Goal: Book appointment/travel/reservation

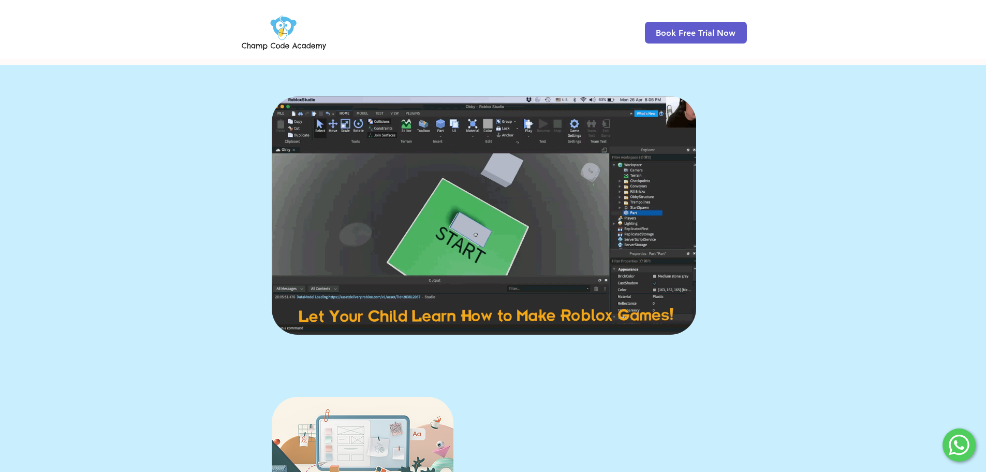
scroll to position [155, 0]
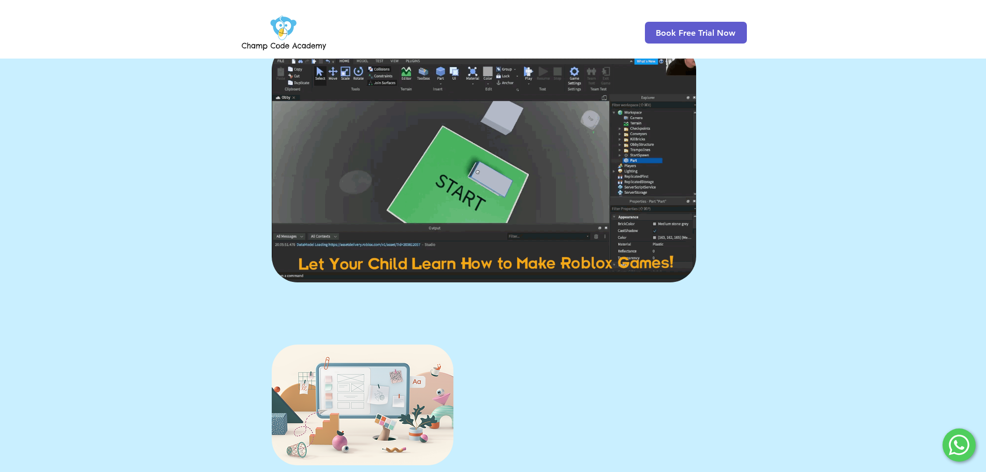
scroll to position [208, 0]
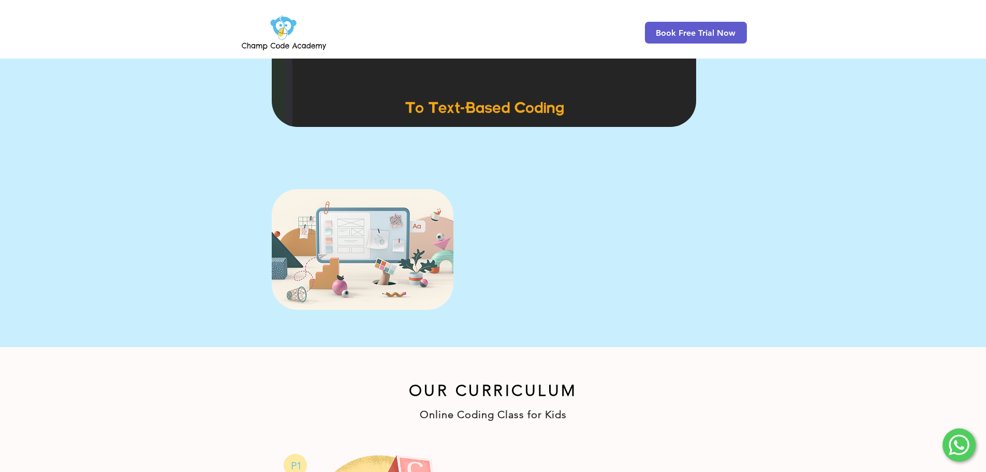
click at [573, 285] on link "Register Now!" at bounding box center [545, 283] width 104 height 26
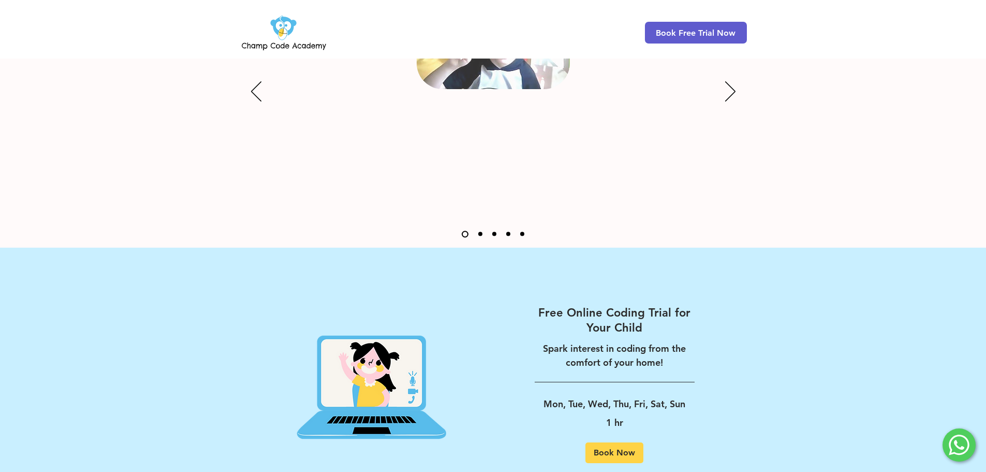
scroll to position [1325, 0]
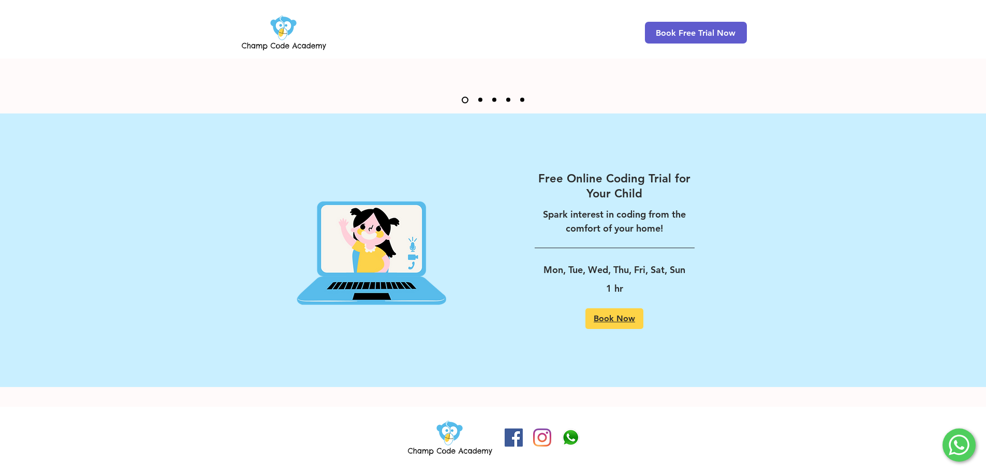
click at [611, 324] on link "Book Now" at bounding box center [615, 318] width 58 height 21
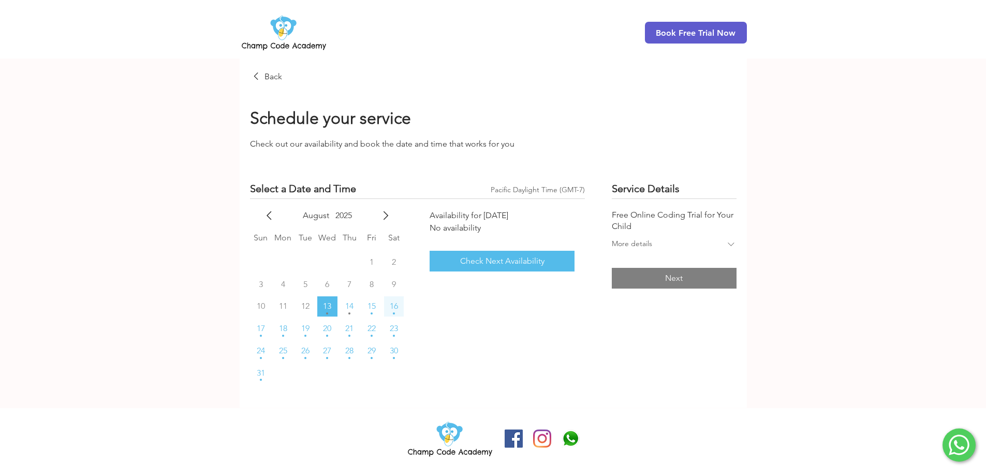
click at [399, 304] on button "16" at bounding box center [394, 306] width 20 height 20
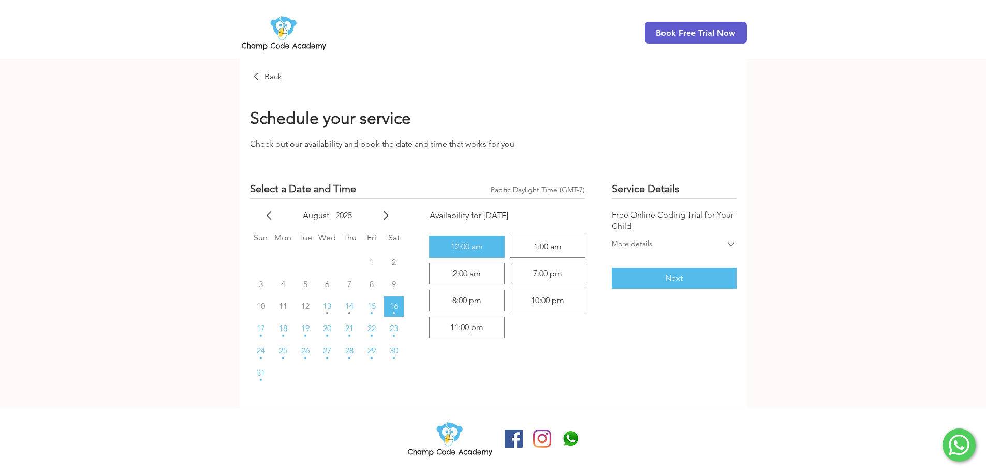
click at [552, 277] on div "7:00 pm" at bounding box center [547, 273] width 29 height 8
radio input "false"
click at [736, 330] on div "Service Details Free Online Coding Trial for Your Child More details Next" at bounding box center [674, 281] width 124 height 201
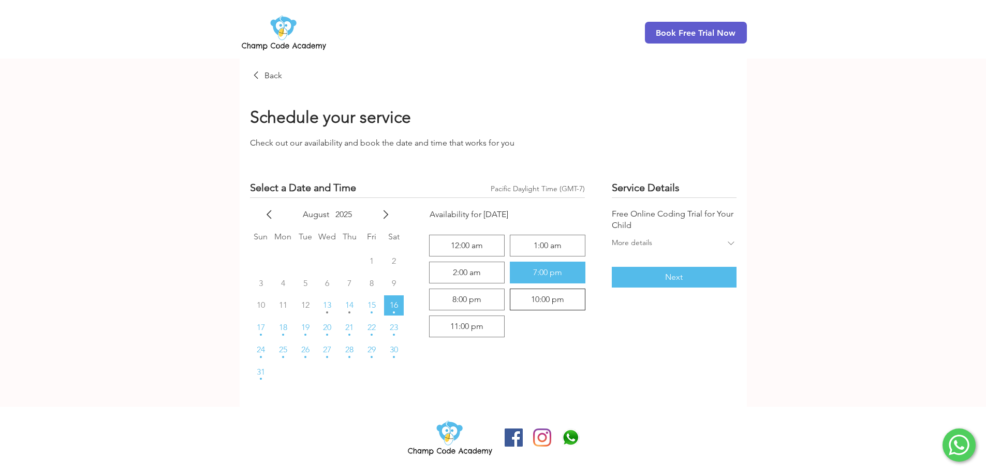
click at [520, 294] on div "10:00 pm" at bounding box center [548, 299] width 66 height 12
radio input "false"
click at [475, 326] on div "11:00 pm" at bounding box center [466, 326] width 33 height 8
radio input "false"
radio input "true"
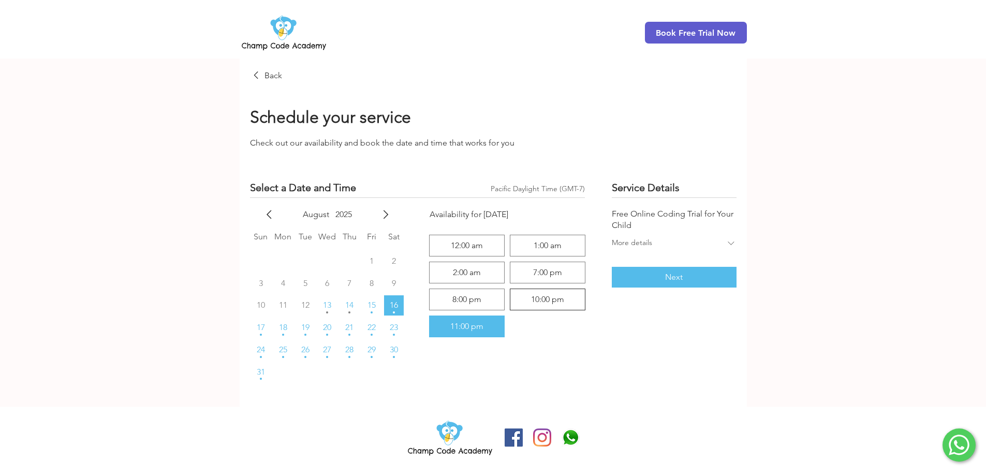
click at [548, 300] on div "10:00 pm" at bounding box center [547, 299] width 33 height 8
radio input "true"
click at [586, 324] on div "August 2025 Sun Mon Tue Wed Thu Fri Sat 1 2 3 4 5 6 7 8 9 10 11 12 13 14 15 16 …" at bounding box center [418, 295] width 360 height 196
click at [182, 327] on div "main content" at bounding box center [493, 231] width 986 height 349
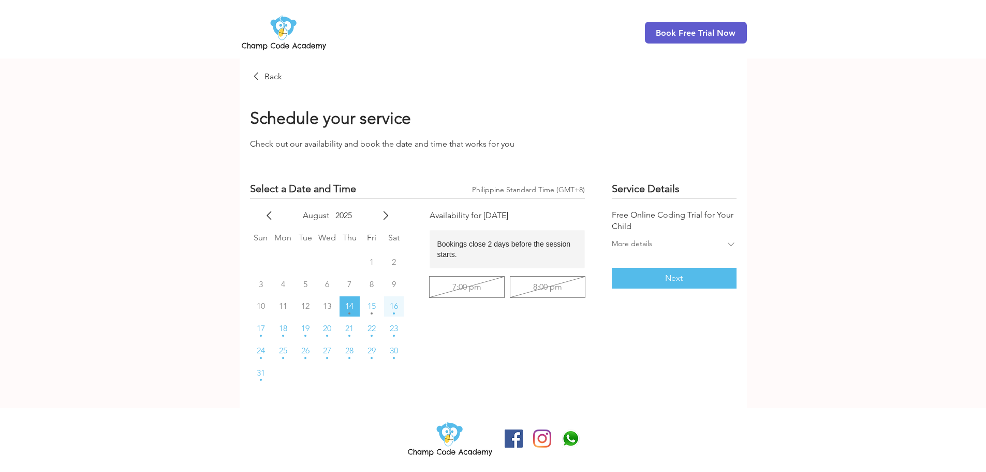
click at [395, 308] on span "16" at bounding box center [394, 306] width 8 height 8
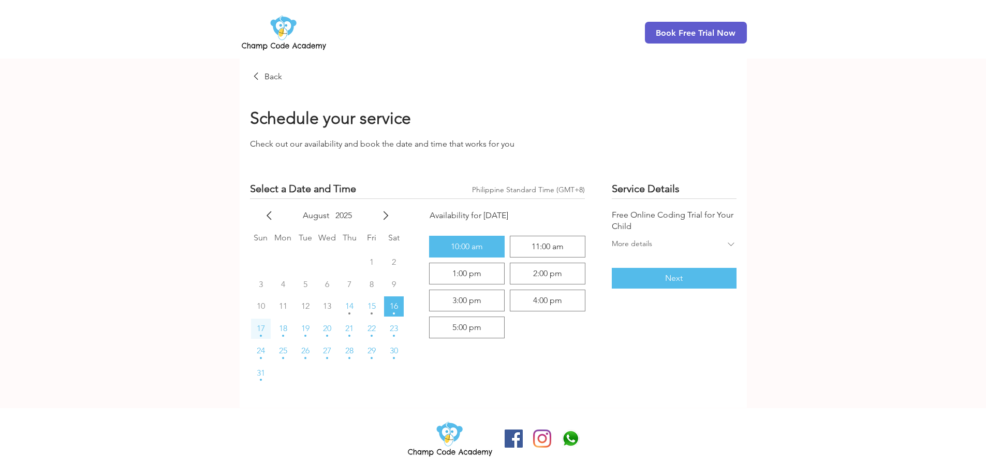
click at [261, 332] on span "17" at bounding box center [261, 328] width 8 height 8
click at [397, 310] on span "16" at bounding box center [394, 306] width 8 height 8
click at [677, 401] on div "Select a Date and Time Philippine Standard Time (GMT+8) Time zone: Philippine S…" at bounding box center [493, 289] width 507 height 238
click at [372, 296] on button "15" at bounding box center [372, 306] width 20 height 20
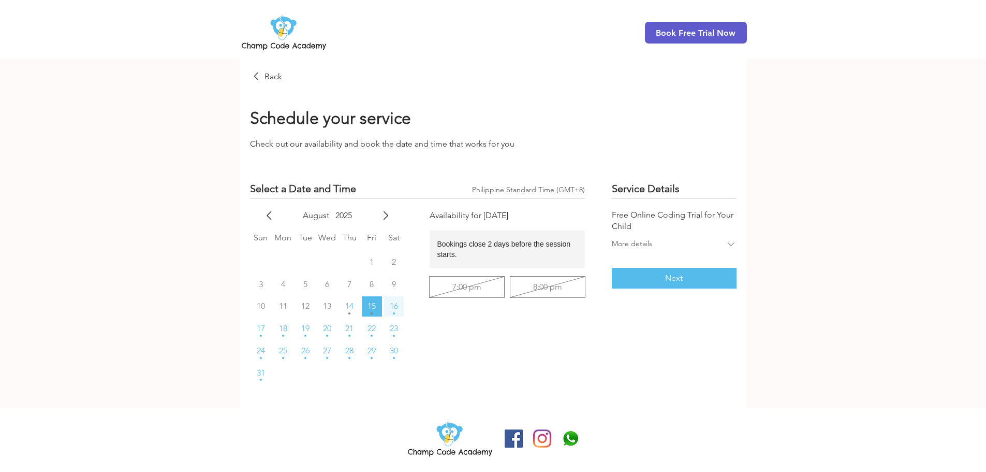
click at [388, 305] on button "16" at bounding box center [394, 306] width 20 height 20
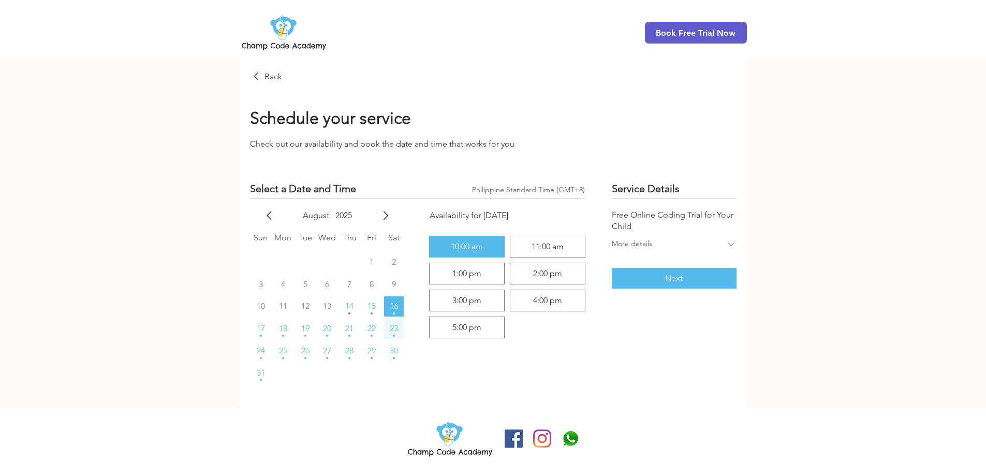
click at [390, 327] on span "23" at bounding box center [394, 328] width 8 height 8
